Goal: Transaction & Acquisition: Purchase product/service

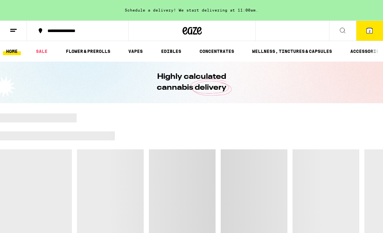
click at [373, 33] on icon at bounding box center [370, 31] width 6 height 6
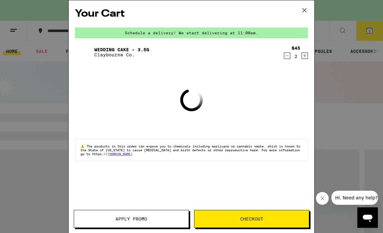
click at [261, 221] on span "Checkout" at bounding box center [251, 219] width 23 height 4
